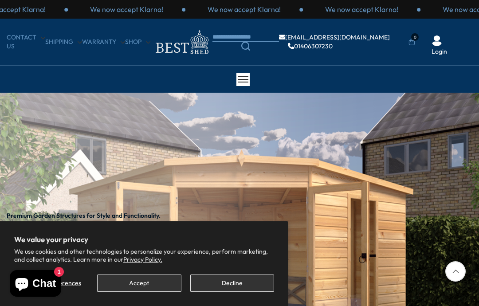
click at [234, 284] on button "Decline" at bounding box center [232, 282] width 84 height 17
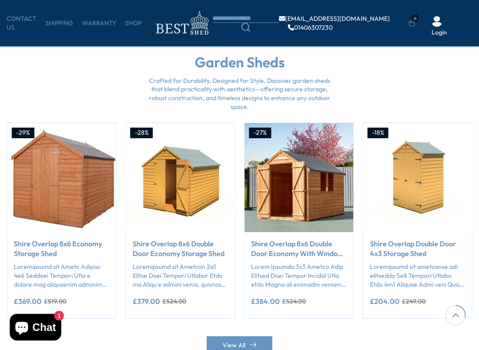
scroll to position [666, 0]
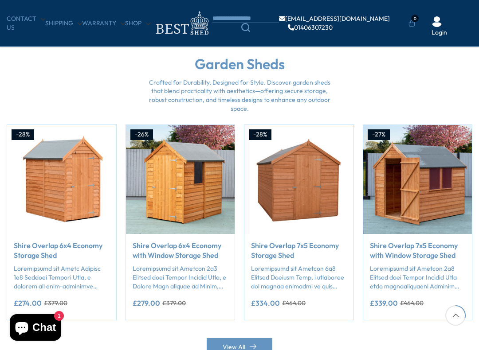
click at [193, 253] on link "Shire Overlap 6x4 Economy with Window Storage Shed" at bounding box center [180, 251] width 96 height 20
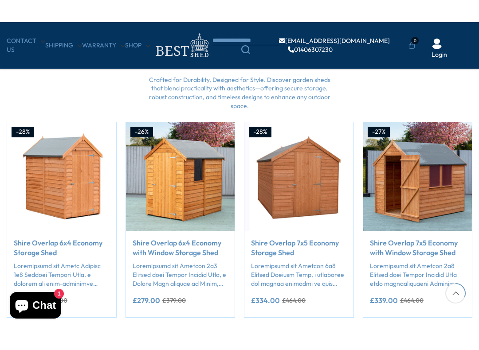
scroll to position [703, 0]
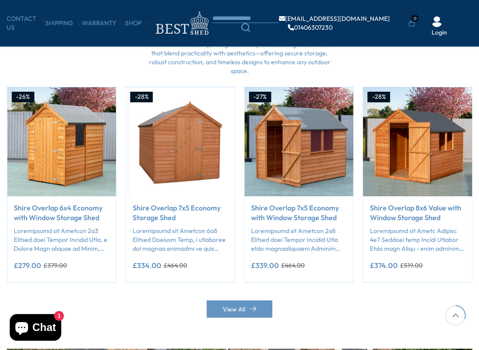
click at [327, 305] on div "View All" at bounding box center [239, 300] width 465 height 35
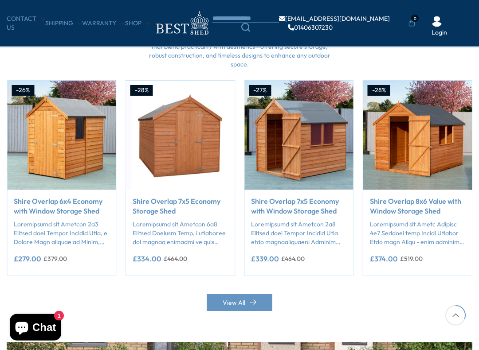
scroll to position [712, 0]
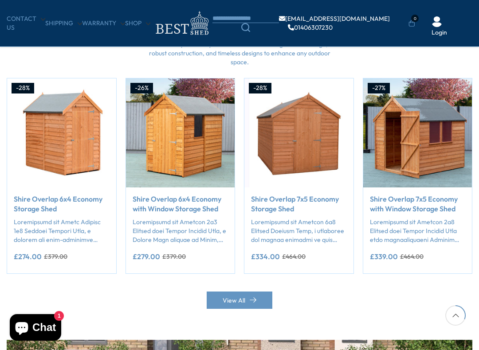
click at [65, 219] on p "1 / 50" at bounding box center [62, 231] width 96 height 26
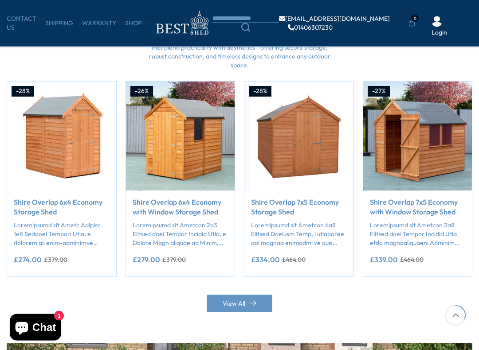
scroll to position [709, 0]
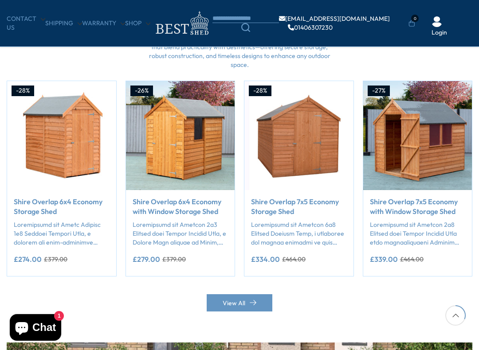
click at [17, 198] on div "Previous slide" at bounding box center [16, 196] width 18 height 18
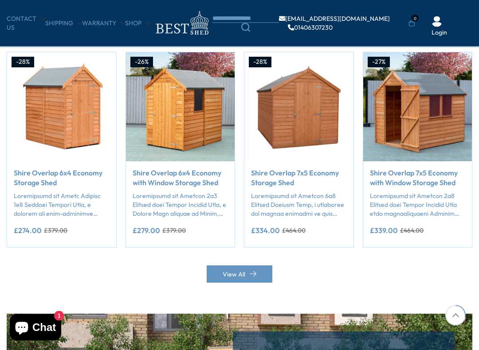
scroll to position [738, 0]
click at [67, 209] on p "1 / 50" at bounding box center [62, 205] width 96 height 26
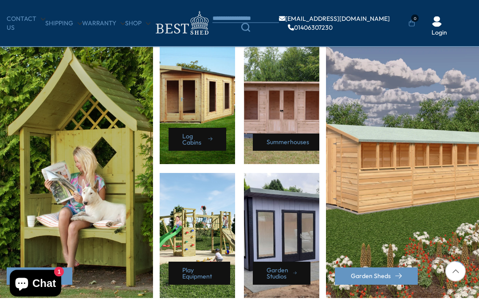
scroll to position [388, 0]
